Goal: Navigation & Orientation: Find specific page/section

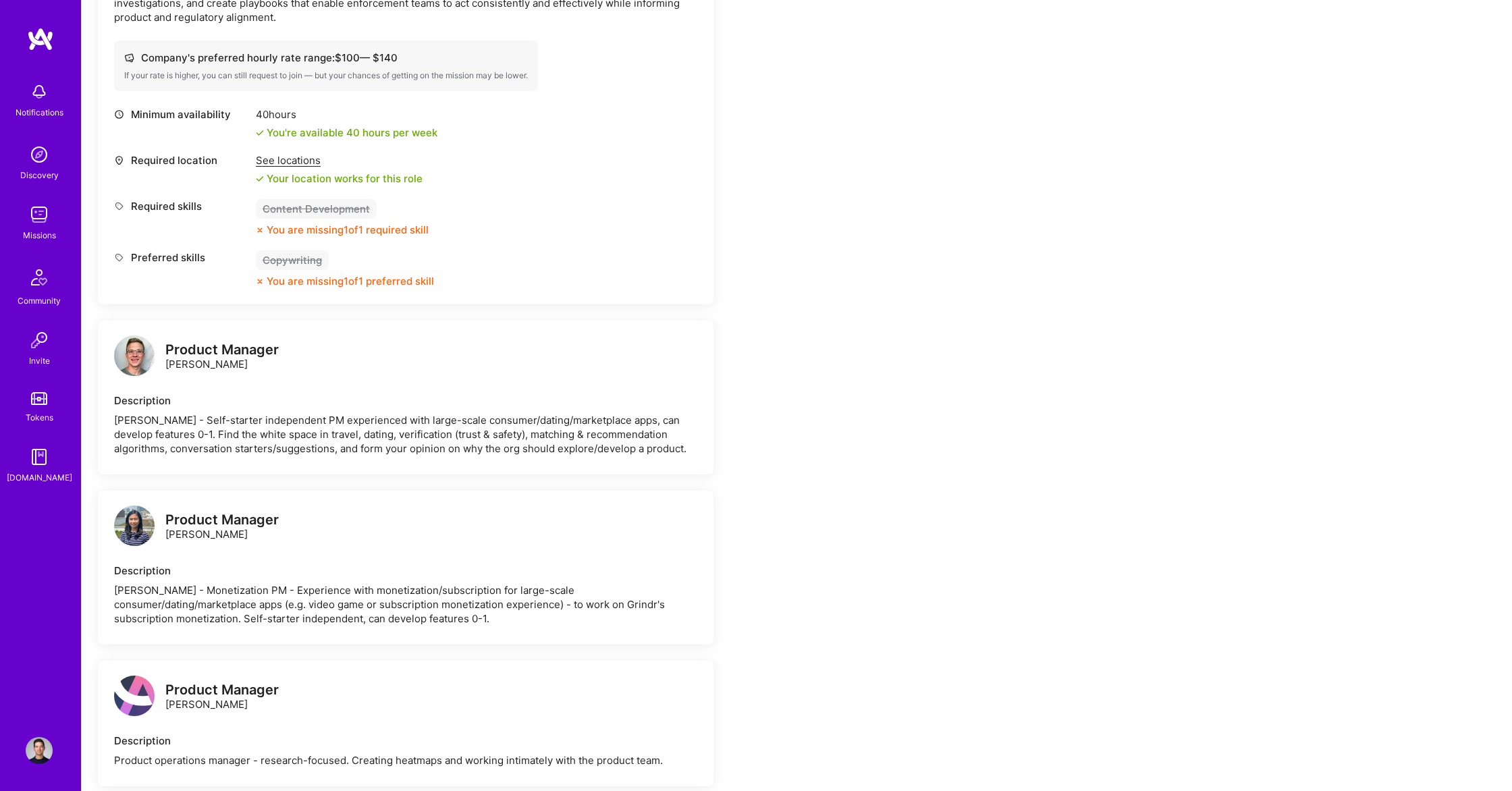
scroll to position [656, 0]
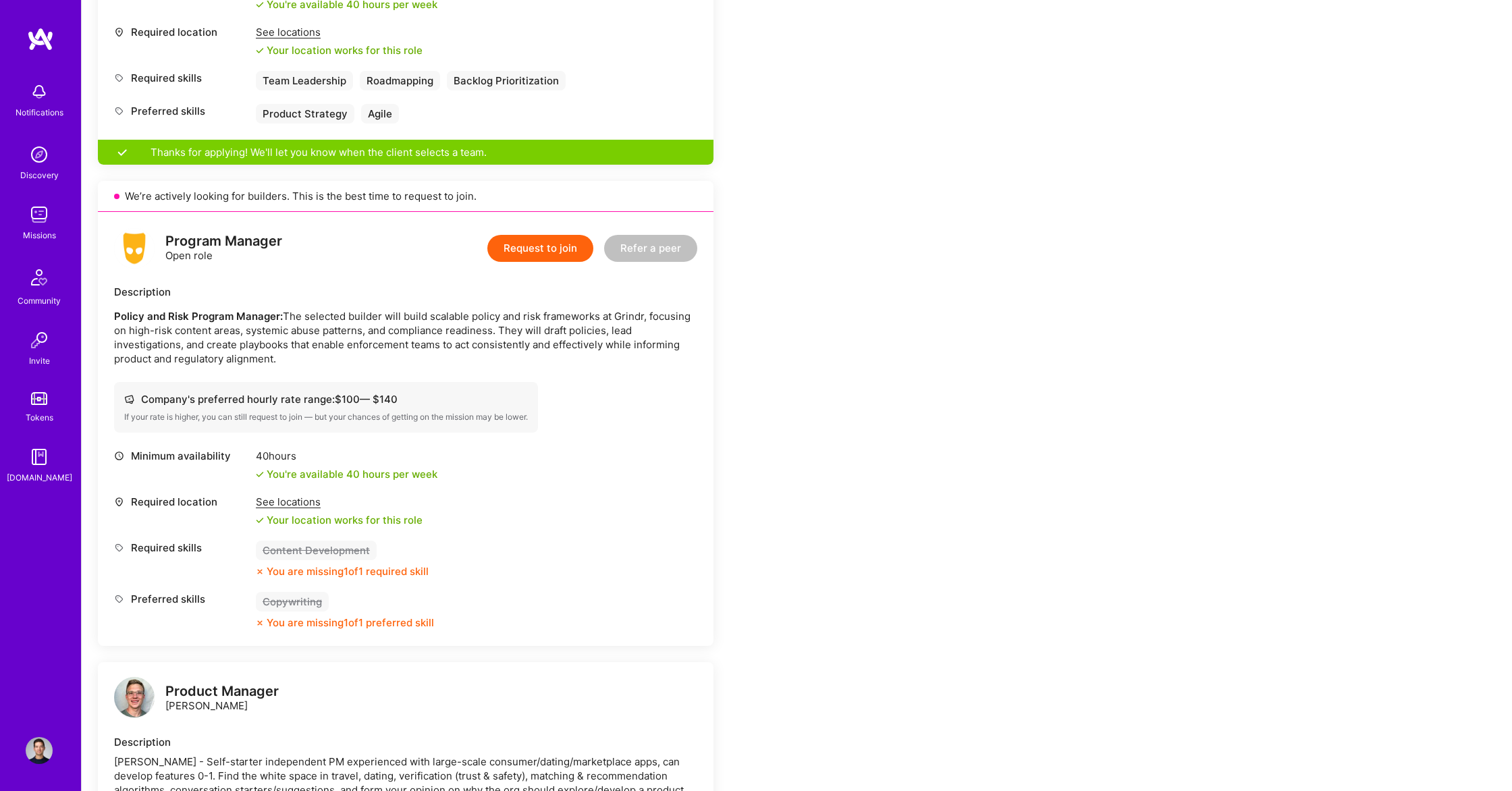
click at [34, 155] on img at bounding box center [39, 154] width 27 height 27
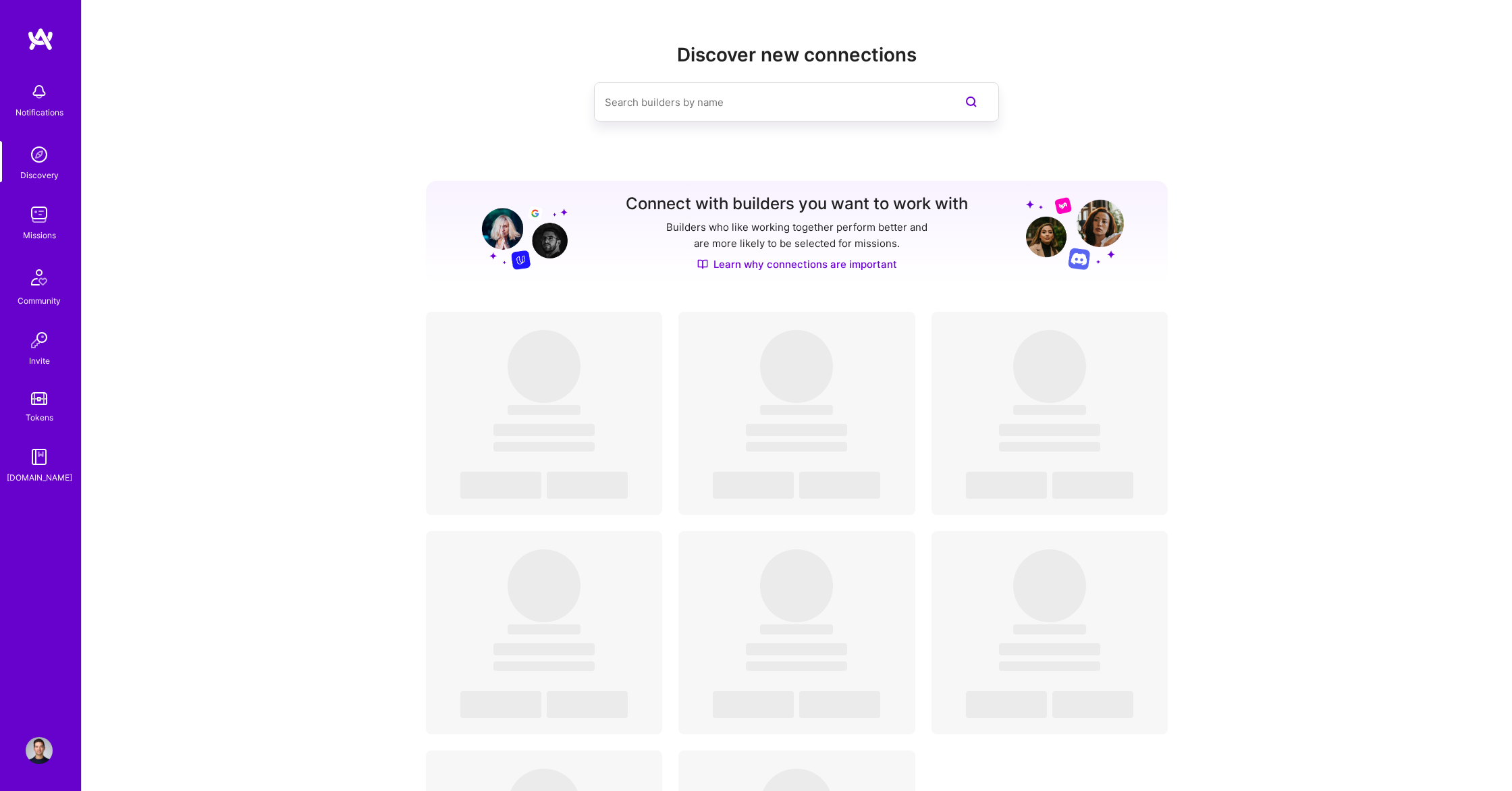
click at [37, 187] on div "Notifications Discovery Missions Community Invite Tokens [DOMAIN_NAME]" at bounding box center [41, 280] width 81 height 409
click at [36, 216] on img at bounding box center [39, 215] width 27 height 27
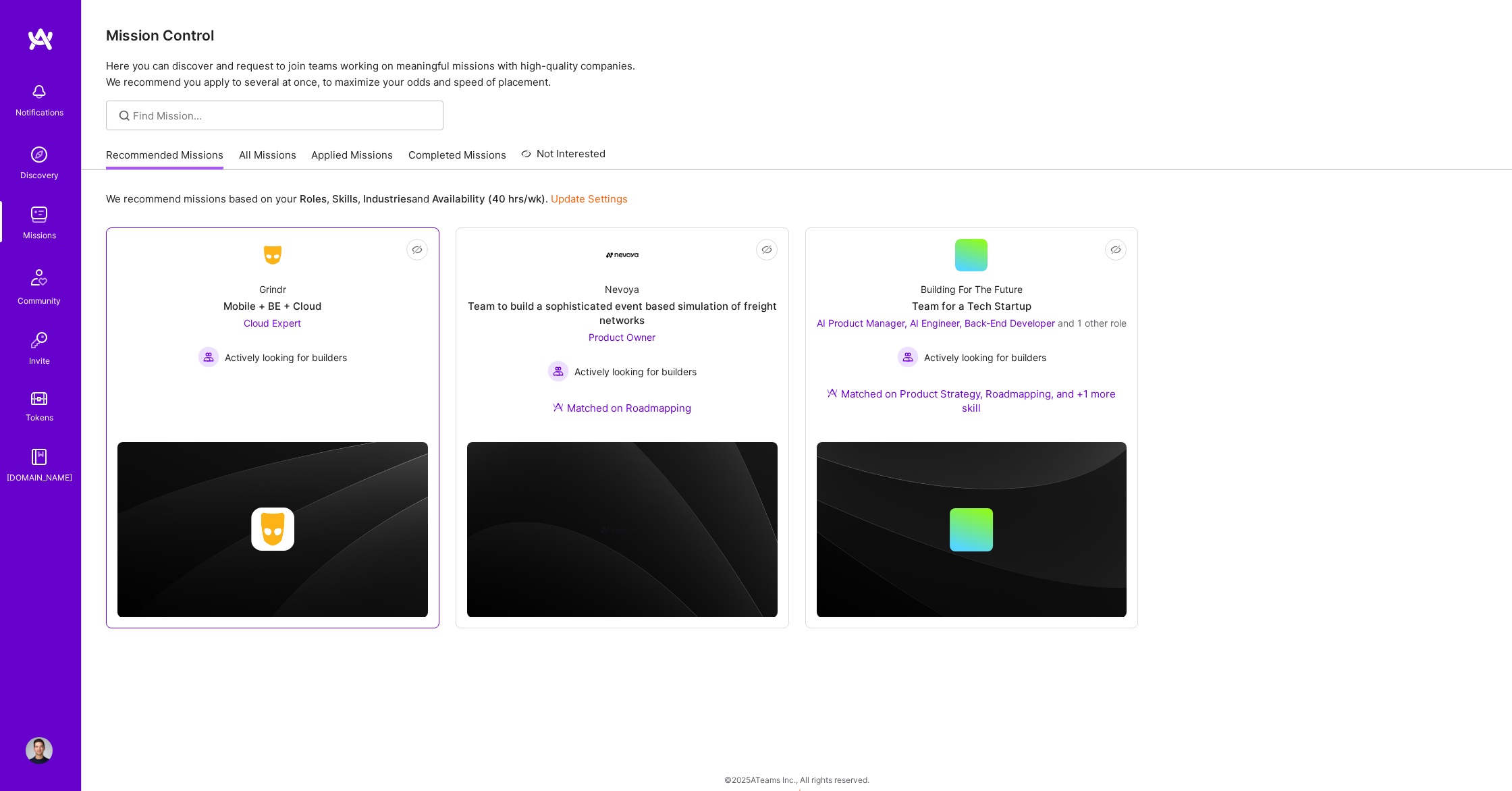
click at [270, 270] on div at bounding box center [272, 254] width 32 height 32
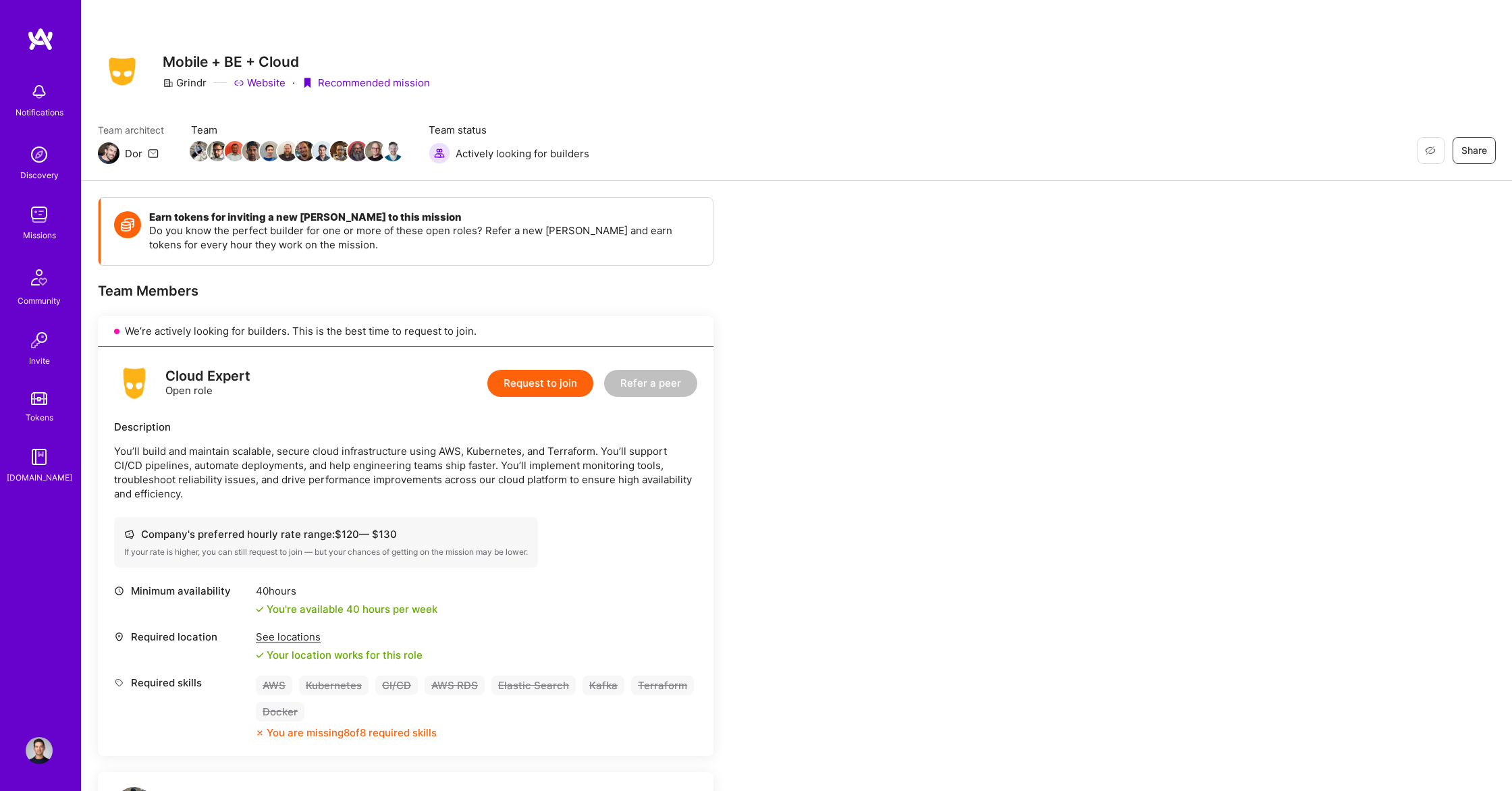
click at [126, 147] on div "Dor" at bounding box center [133, 153] width 18 height 14
click at [40, 164] on img at bounding box center [39, 154] width 27 height 27
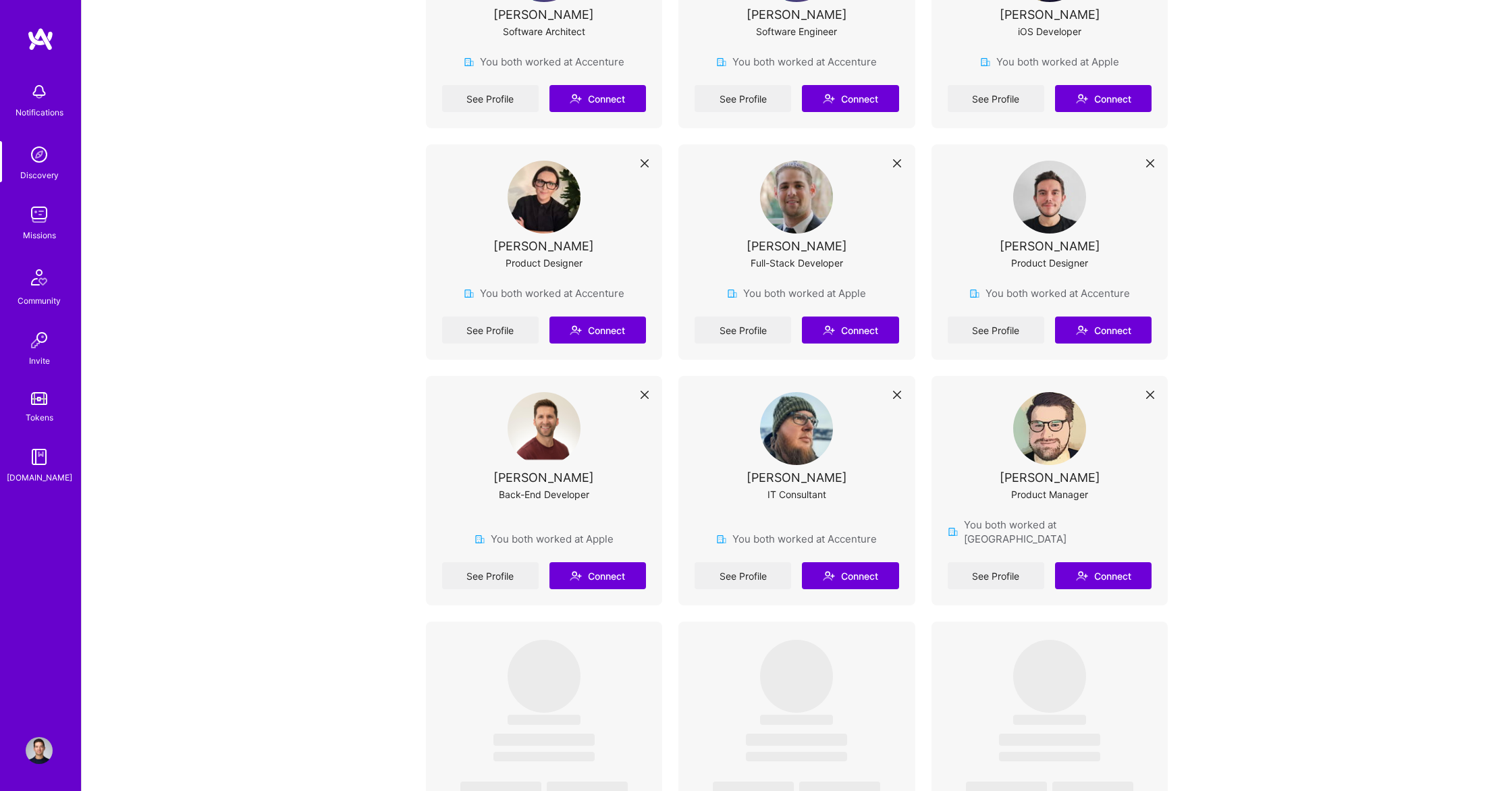
scroll to position [2243, 0]
